Goal: Task Accomplishment & Management: Manage account settings

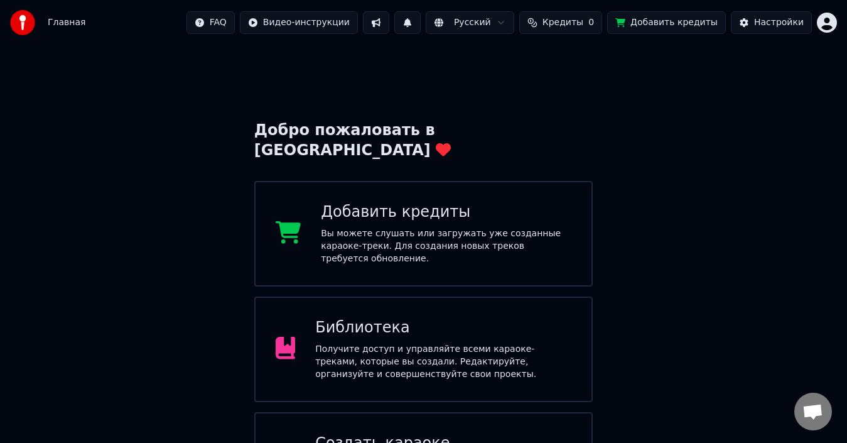
click at [411, 318] on div "Библиотека" at bounding box center [443, 328] width 256 height 20
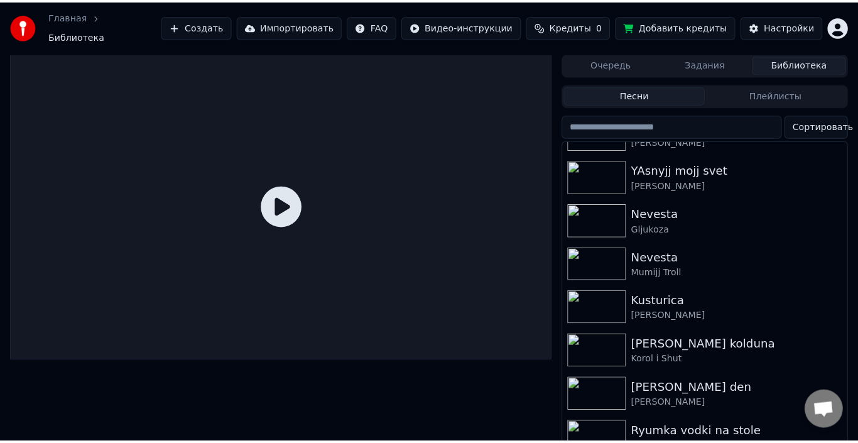
scroll to position [377, 0]
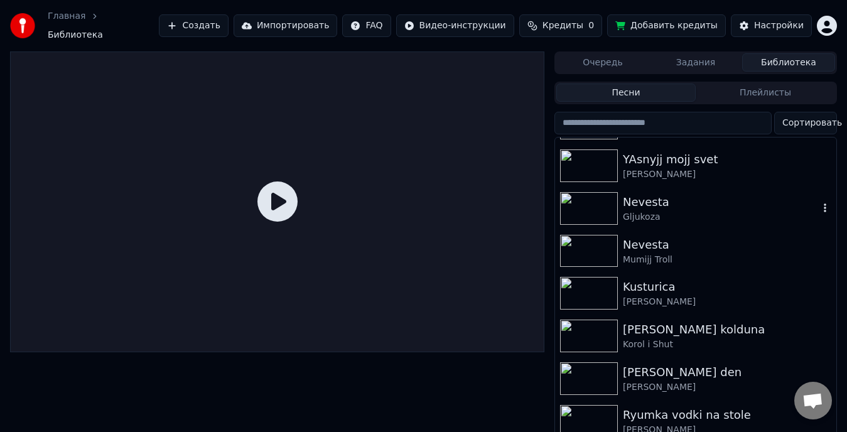
click at [588, 205] on img at bounding box center [589, 208] width 58 height 33
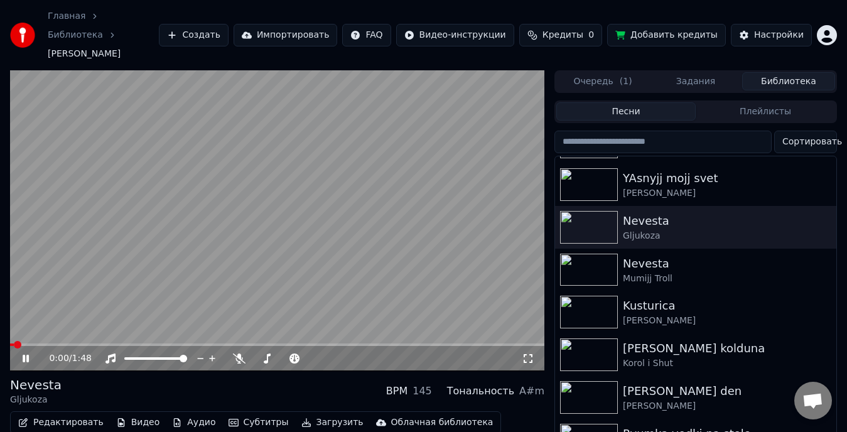
click at [26, 354] on icon at bounding box center [34, 359] width 29 height 10
click at [69, 414] on button "Редактировать" at bounding box center [60, 423] width 95 height 18
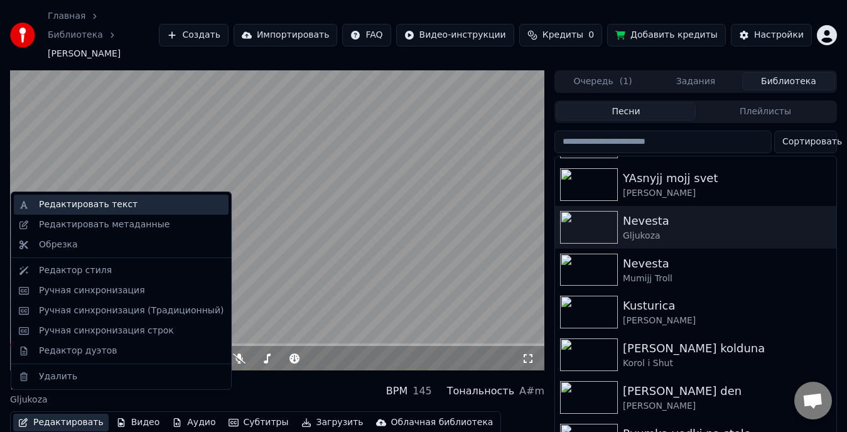
click at [80, 204] on div "Редактировать текст" at bounding box center [88, 205] width 99 height 13
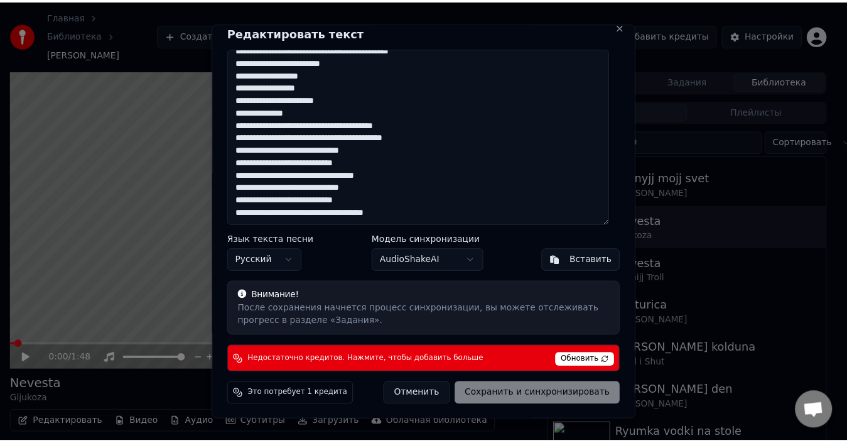
scroll to position [73, 0]
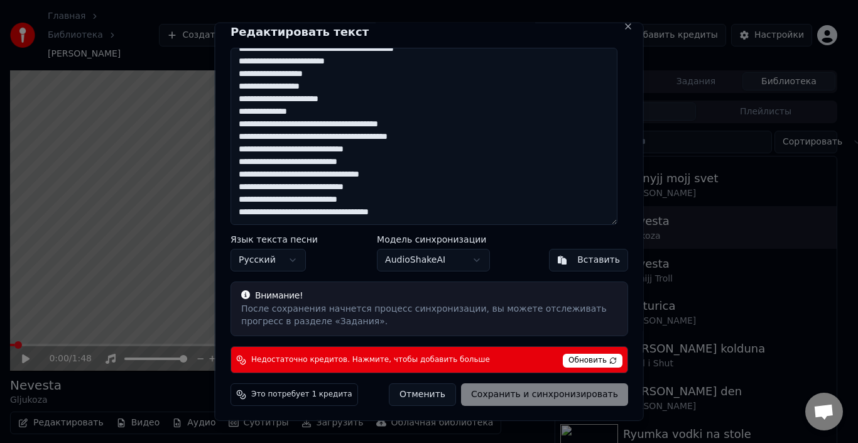
drag, startPoint x: 239, startPoint y: 72, endPoint x: 415, endPoint y: 214, distance: 226.5
click at [415, 214] on textarea "**********" at bounding box center [424, 135] width 387 height 177
click at [623, 25] on button "Close" at bounding box center [628, 26] width 10 height 10
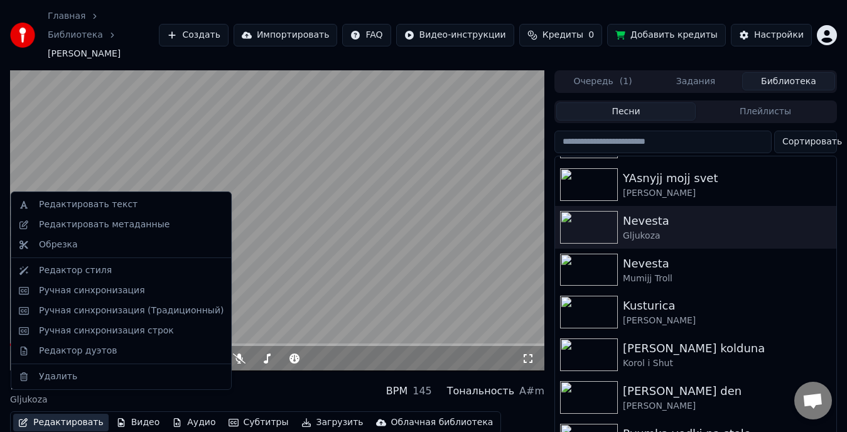
click at [72, 414] on button "Редактировать" at bounding box center [60, 423] width 95 height 18
click at [69, 414] on button "Редактировать" at bounding box center [60, 423] width 95 height 18
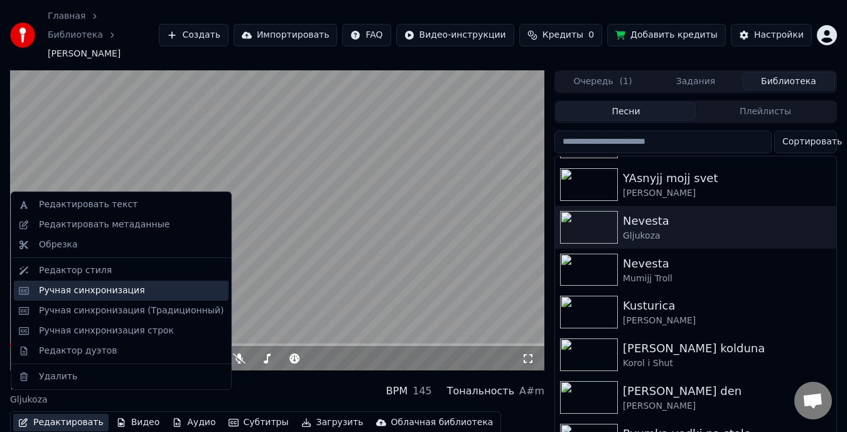
click at [113, 291] on div "Ручная синхронизация" at bounding box center [92, 291] width 106 height 13
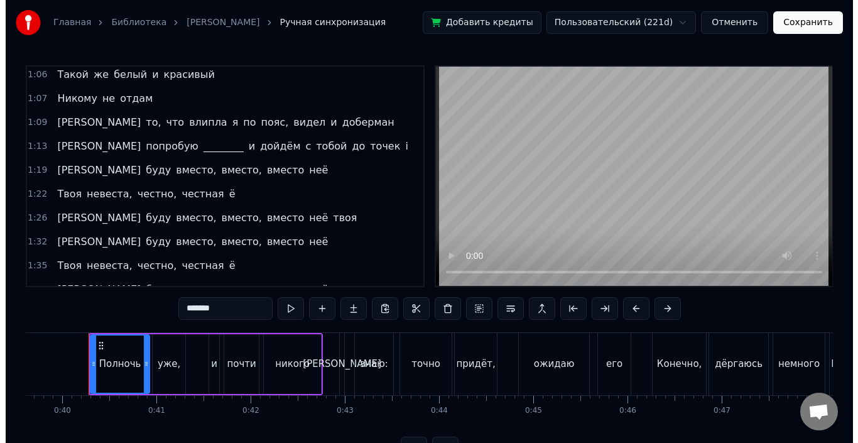
scroll to position [234, 0]
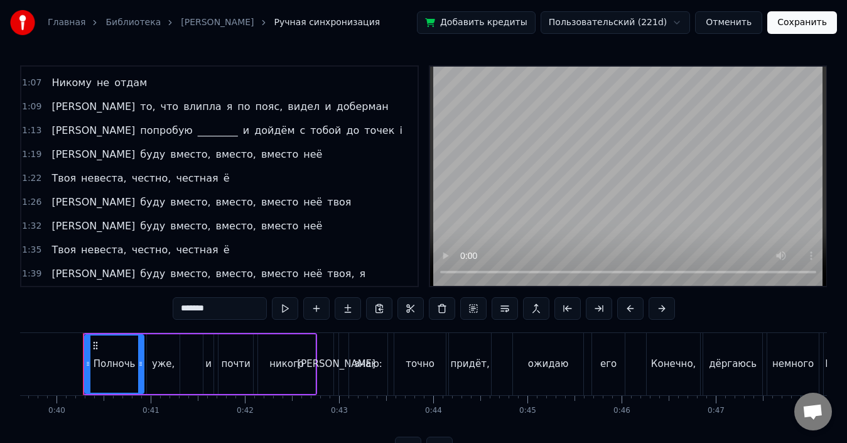
click at [751, 26] on button "Отменить" at bounding box center [728, 22] width 67 height 23
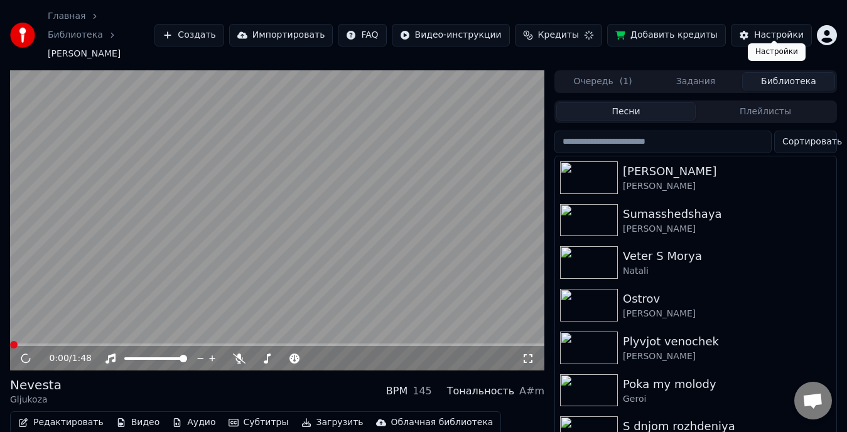
click at [791, 29] on div "Настройки" at bounding box center [779, 35] width 50 height 13
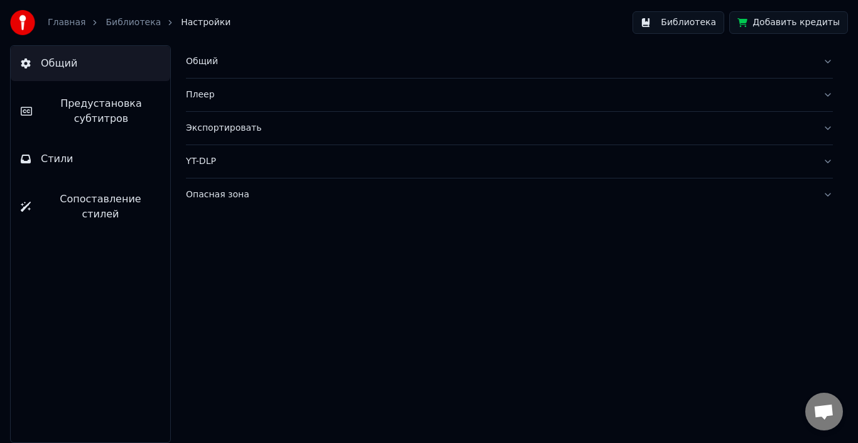
click at [694, 20] on button "Библиотека" at bounding box center [679, 22] width 92 height 23
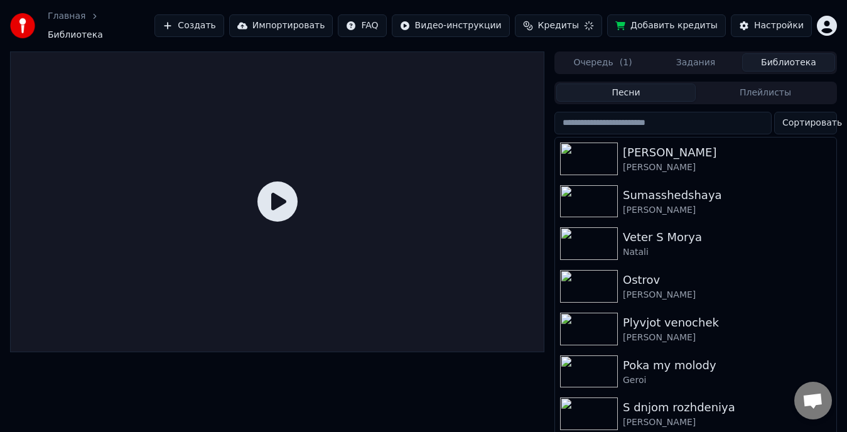
click at [825, 20] on html "Главная Библиотека Создать Импортировать FAQ Видео-инструкции Кредиты Добавить …" at bounding box center [423, 216] width 847 height 432
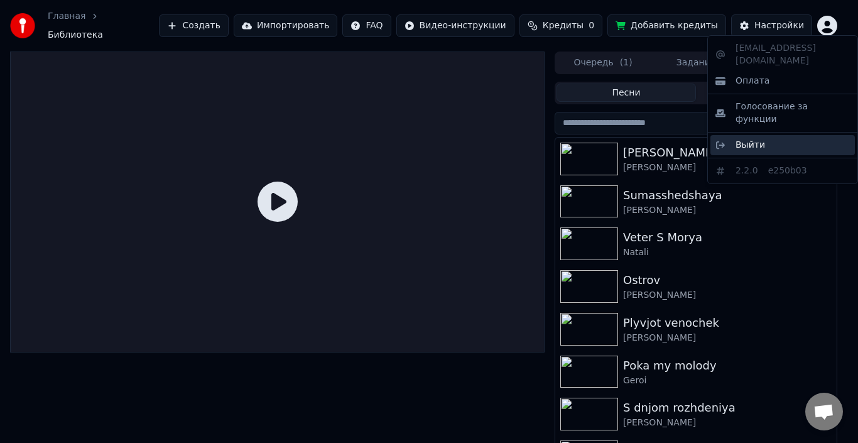
click at [775, 135] on div "Выйти" at bounding box center [783, 145] width 144 height 20
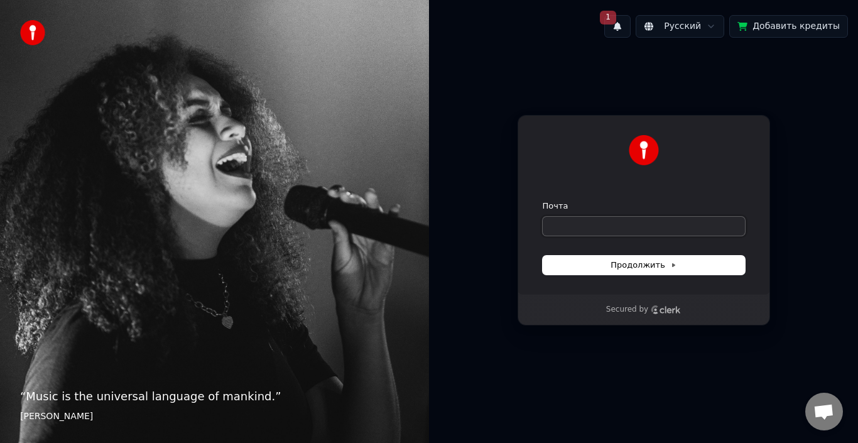
click at [602, 225] on input "Почта" at bounding box center [644, 226] width 202 height 19
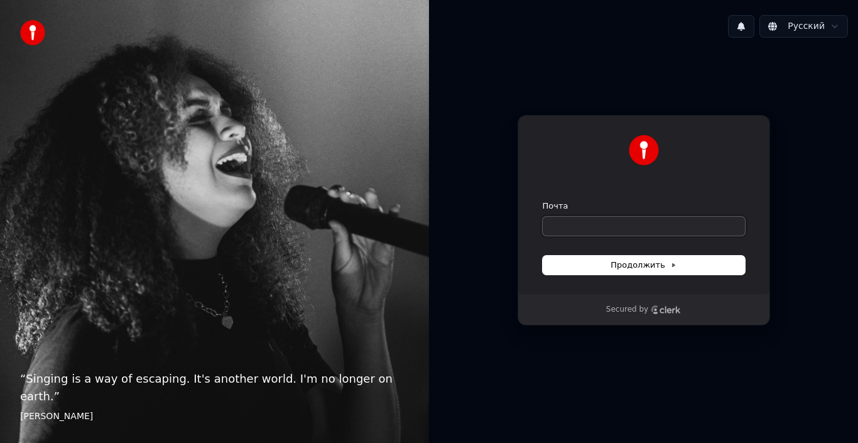
click at [633, 233] on input "Почта" at bounding box center [644, 226] width 202 height 19
click at [625, 259] on span "Продолжить" at bounding box center [644, 264] width 66 height 11
type input "**********"
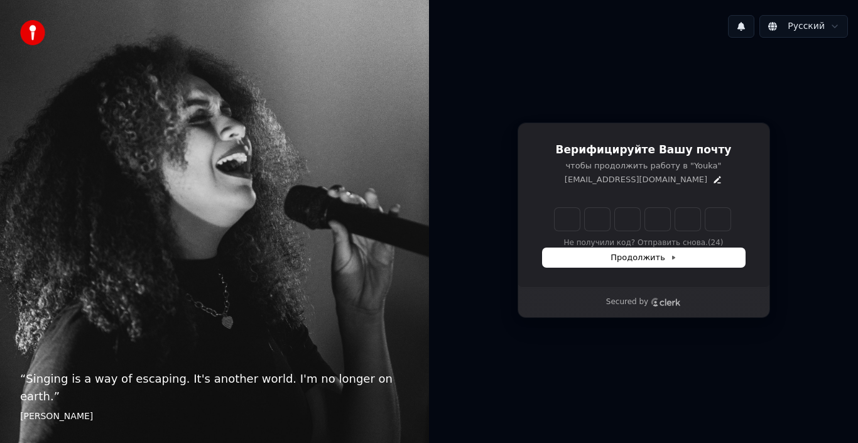
type input "*"
type input "**"
type input "*"
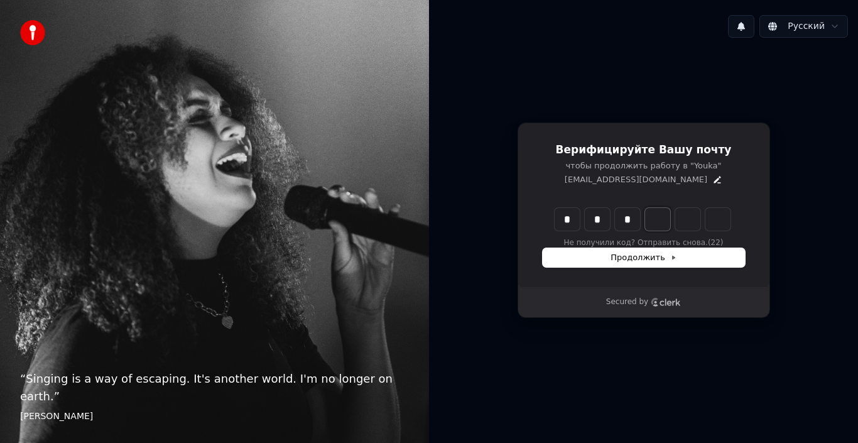
type input "***"
type input "*"
type input "****"
type input "*"
type input "******"
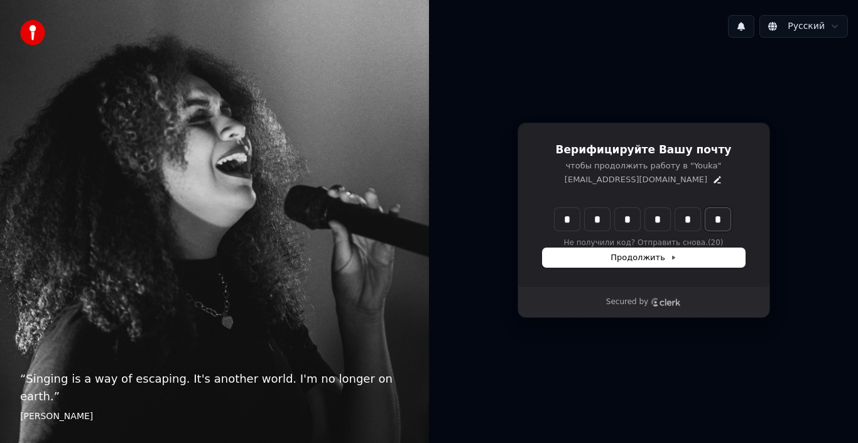
type input "*"
